Goal: Information Seeking & Learning: Learn about a topic

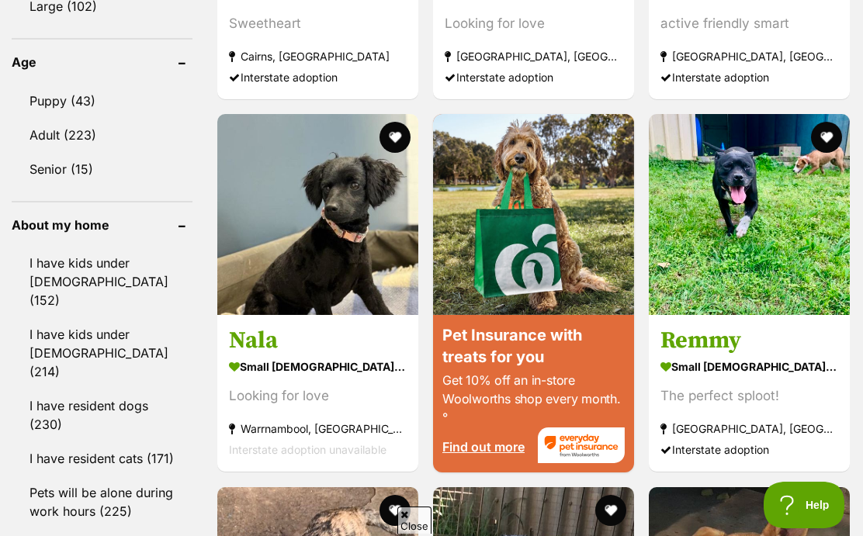
scroll to position [1727, 0]
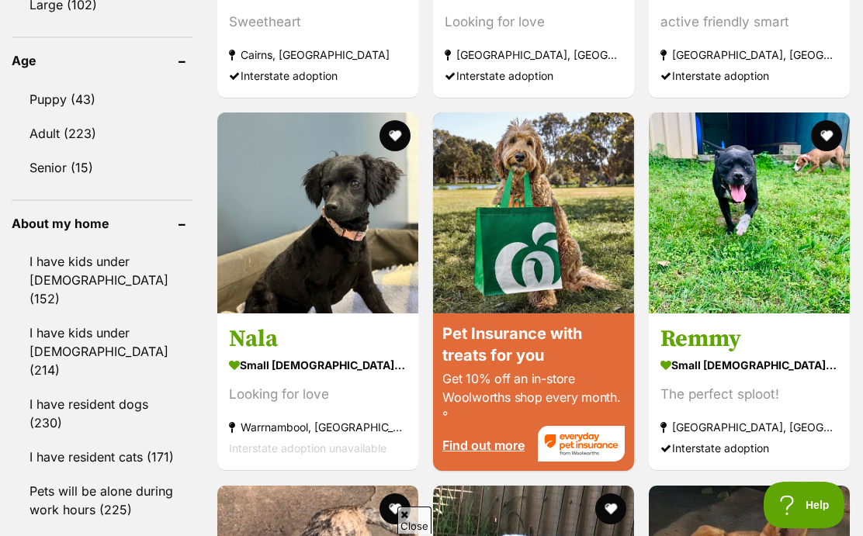
click at [230, 252] on img at bounding box center [317, 212] width 201 height 201
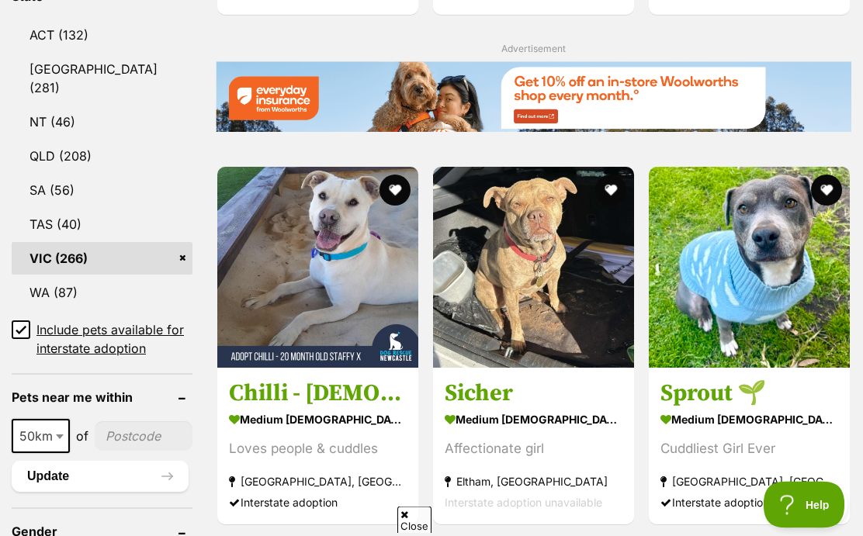
scroll to position [928, 0]
click at [16, 320] on input "Include pets available for interstate adoption" at bounding box center [21, 329] width 19 height 19
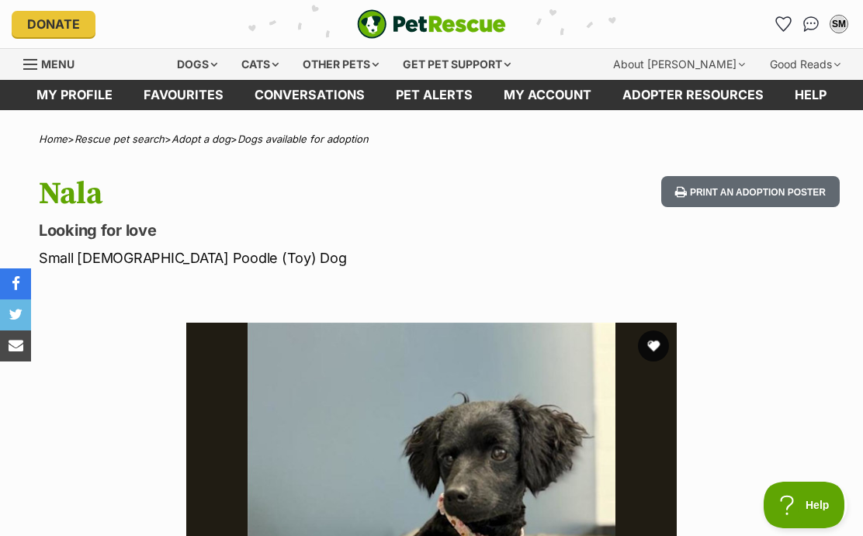
click at [654, 351] on button "favourite" at bounding box center [653, 345] width 31 height 31
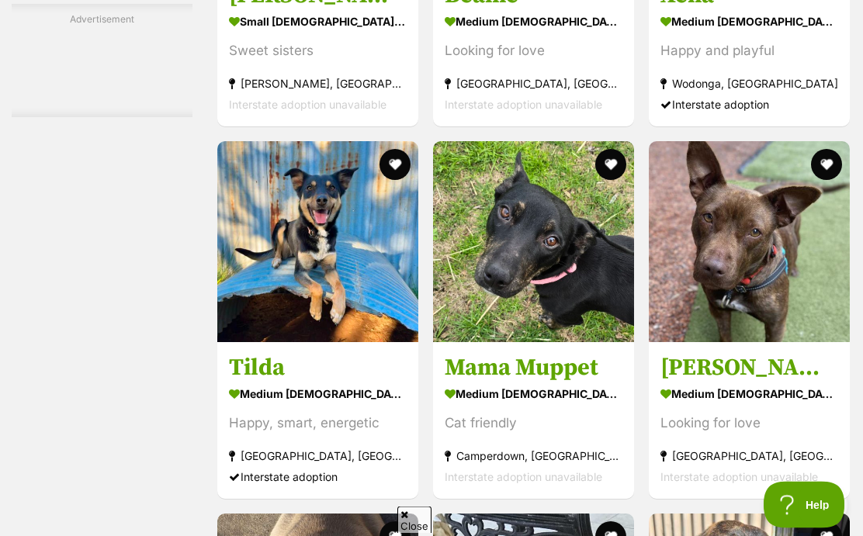
scroll to position [3152, 0]
